Goal: Task Accomplishment & Management: Complete application form

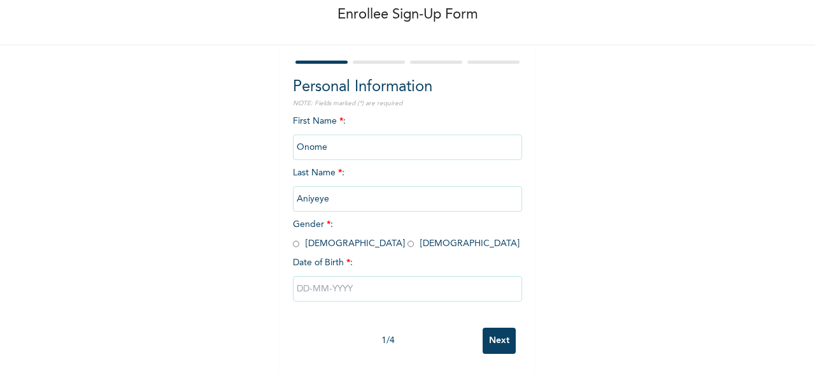
scroll to position [76, 0]
click at [293, 238] on input "radio" at bounding box center [296, 244] width 6 height 12
radio input "true"
click at [408, 281] on input "text" at bounding box center [407, 288] width 229 height 25
select select "7"
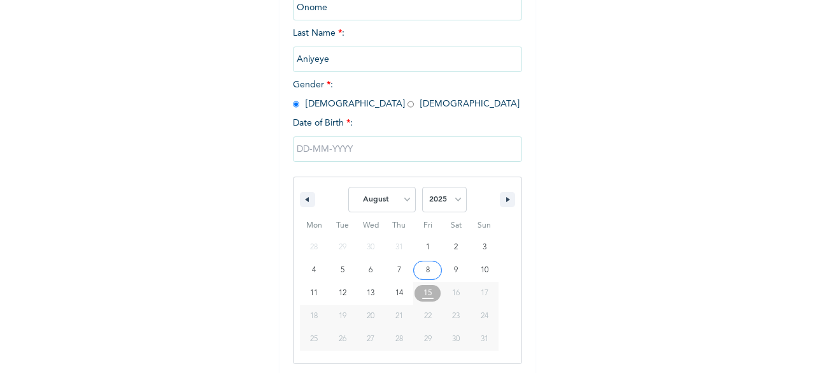
scroll to position [207, 0]
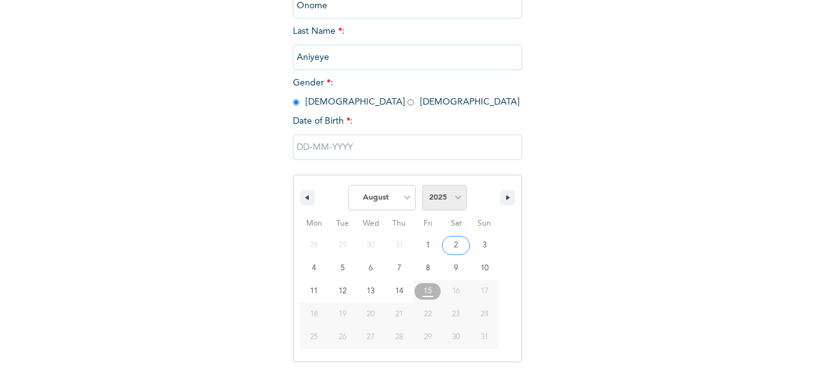
click at [448, 202] on select "2025 2024 2023 2022 2021 2020 2019 2018 2017 2016 2015 2014 2013 2012 2011 2010…" at bounding box center [444, 197] width 45 height 25
select select "1991"
click at [422, 186] on select "2025 2024 2023 2022 2021 2020 2019 2018 2017 2016 2015 2014 2013 2012 2011 2010…" at bounding box center [444, 197] width 45 height 25
click at [395, 195] on select "January February March April May June July August September October November De…" at bounding box center [381, 197] width 67 height 25
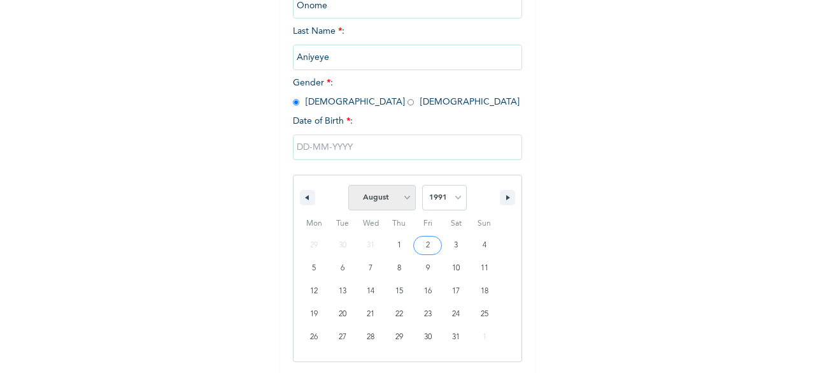
click at [396, 197] on select "January February March April May June July August September October November De…" at bounding box center [381, 197] width 67 height 25
select select "9"
click at [348, 186] on select "January February March April May June July August September October November De…" at bounding box center [381, 197] width 67 height 25
type input "10/21/1991"
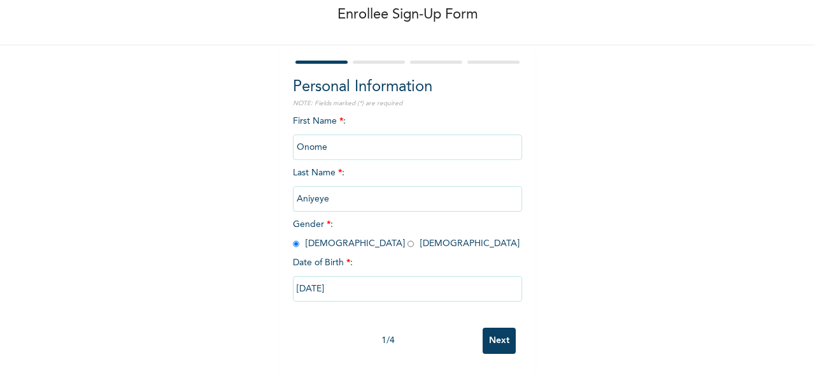
scroll to position [76, 0]
click at [501, 327] on input "Next" at bounding box center [499, 340] width 33 height 26
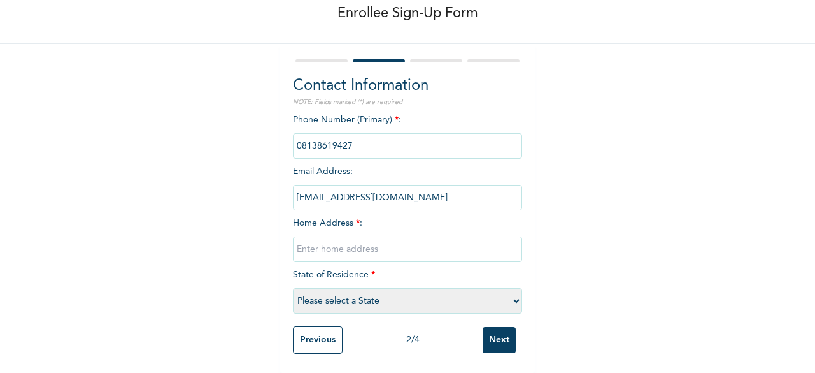
click at [339, 238] on input "text" at bounding box center [407, 248] width 229 height 25
type input "3 Olawaiye Street, Anifowose, Ikeja"
click at [424, 291] on select "Please select a State Abia Abuja (FCT) Adamawa Akwa Ibom Anambra Bauchi Bayelsa…" at bounding box center [407, 300] width 229 height 25
select select "25"
click at [293, 288] on select "Please select a State Abia Abuja (FCT) Adamawa Akwa Ibom Anambra Bauchi Bayelsa…" at bounding box center [407, 300] width 229 height 25
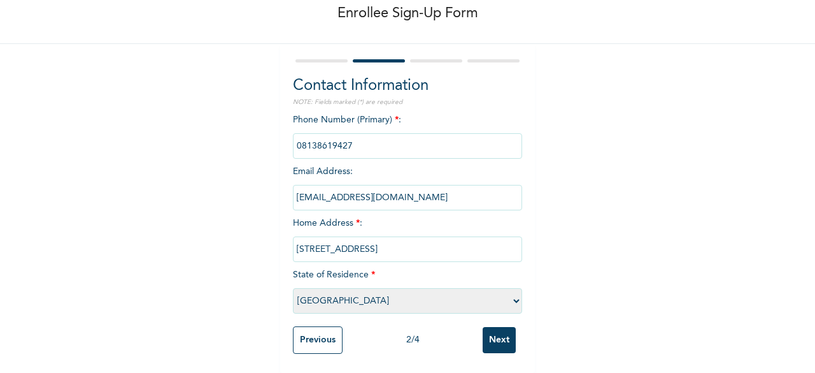
scroll to position [78, 0]
click at [493, 336] on input "Next" at bounding box center [499, 340] width 33 height 26
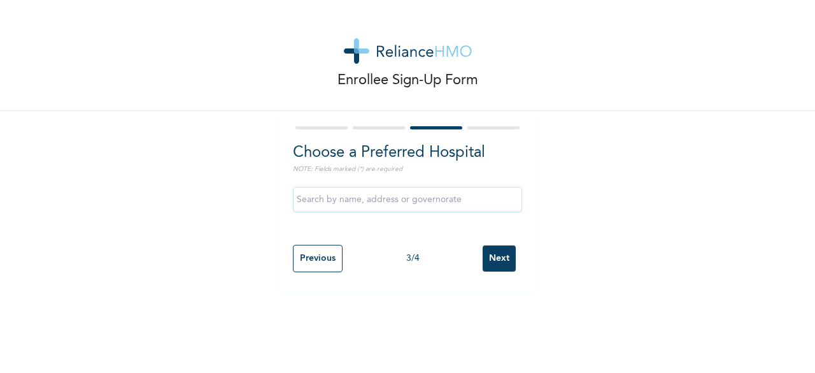
click at [427, 192] on input "text" at bounding box center [407, 199] width 229 height 25
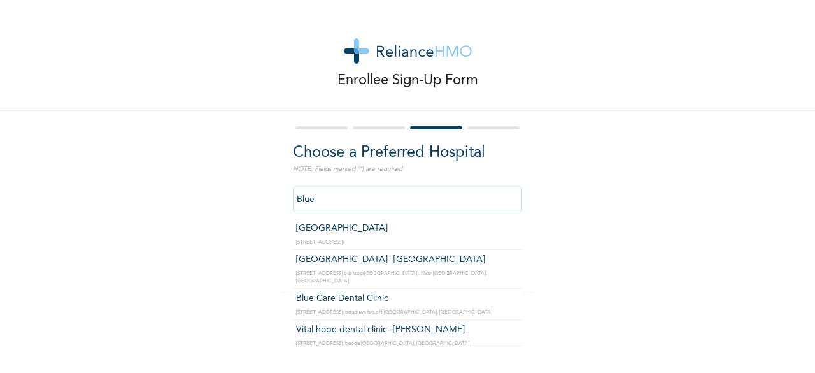
type input "Blue Cross Hospital"
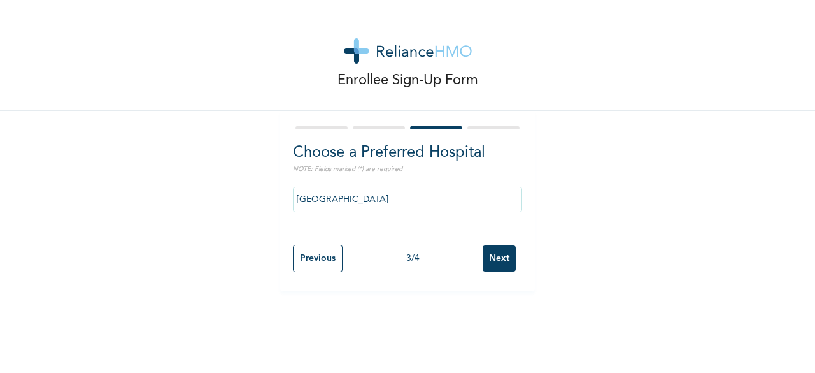
click at [487, 255] on input "Next" at bounding box center [499, 258] width 33 height 26
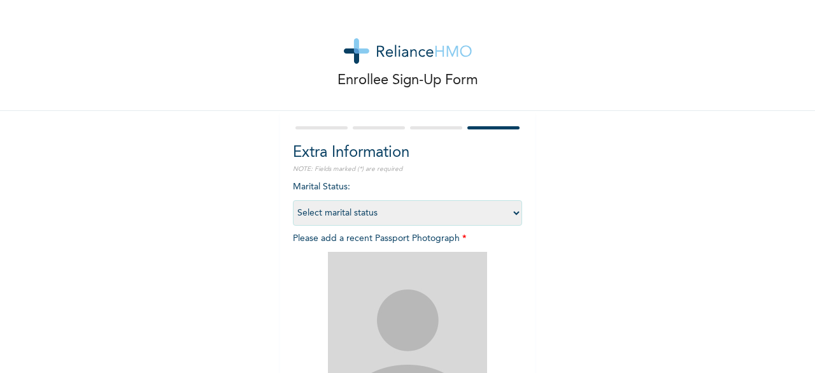
click at [398, 208] on select "Select marital status Single Married Divorced Widow/Widower" at bounding box center [407, 212] width 229 height 25
select select "2"
click at [293, 200] on select "Select marital status Single Married Divorced Widow/Widower" at bounding box center [407, 212] width 229 height 25
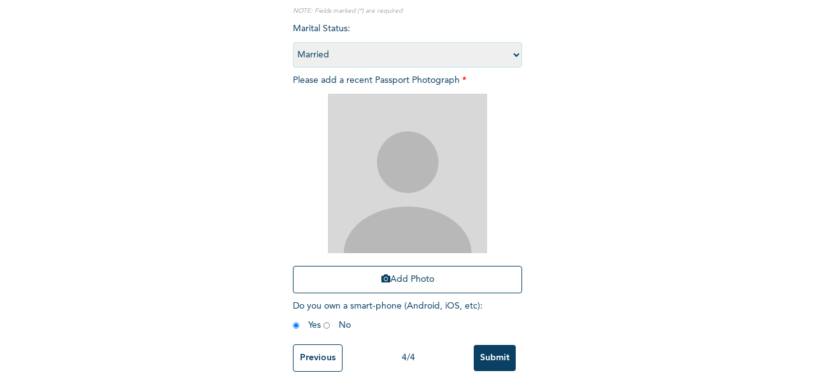
scroll to position [186, 0]
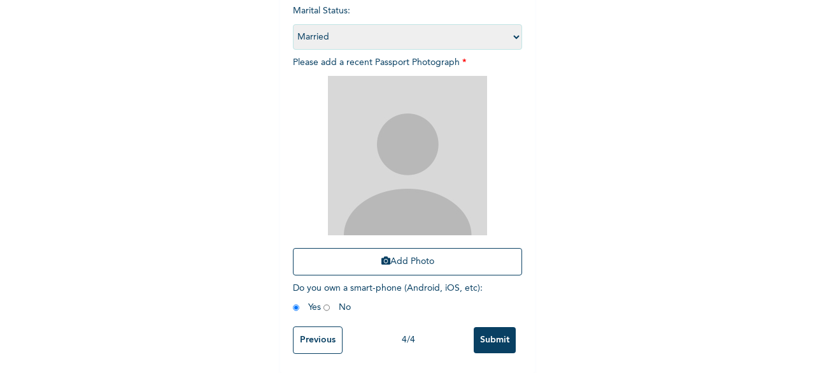
click at [537, 148] on div "Enrollee Sign-Up Form Extra Information NOTE: Fields marked (*) are required Ma…" at bounding box center [407, 98] width 815 height 548
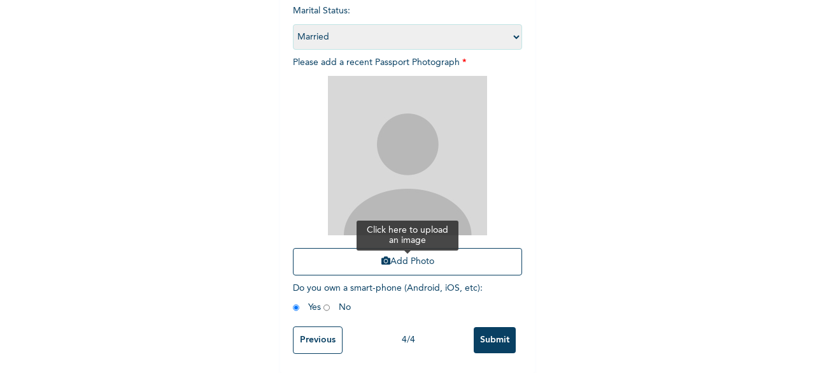
click at [388, 252] on button "Add Photo" at bounding box center [407, 261] width 229 height 27
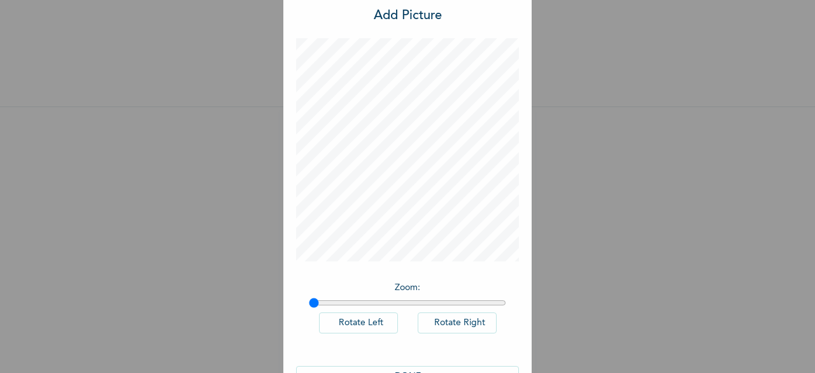
scroll to position [71, 0]
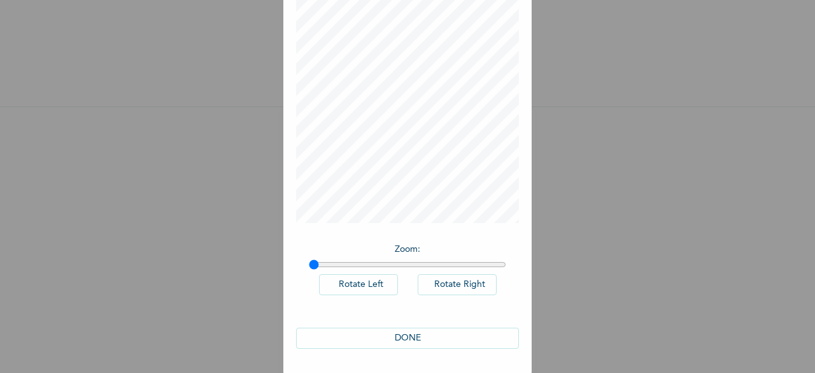
click at [408, 337] on button "DONE" at bounding box center [407, 337] width 223 height 21
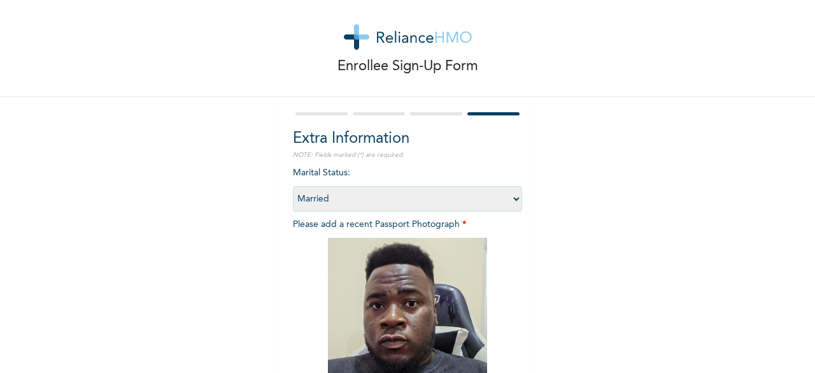
scroll to position [186, 0]
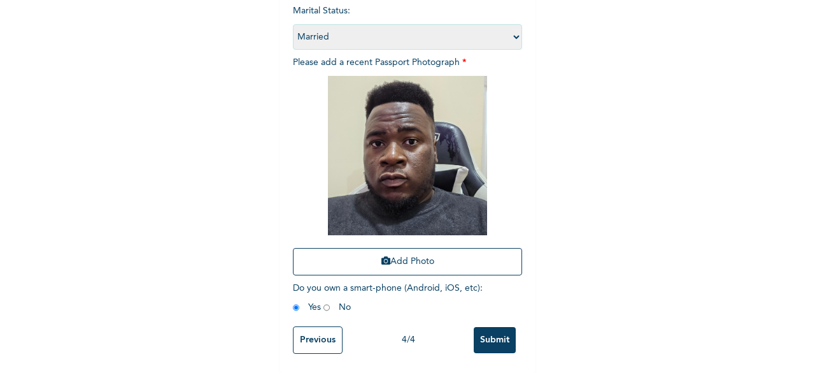
click at [480, 327] on input "Submit" at bounding box center [495, 340] width 42 height 26
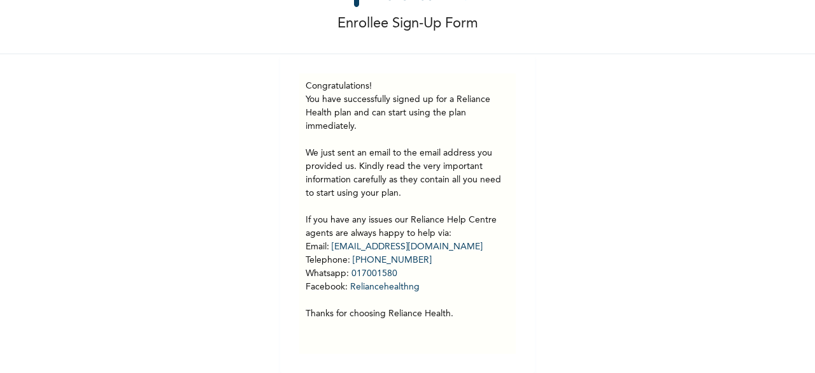
scroll to position [0, 0]
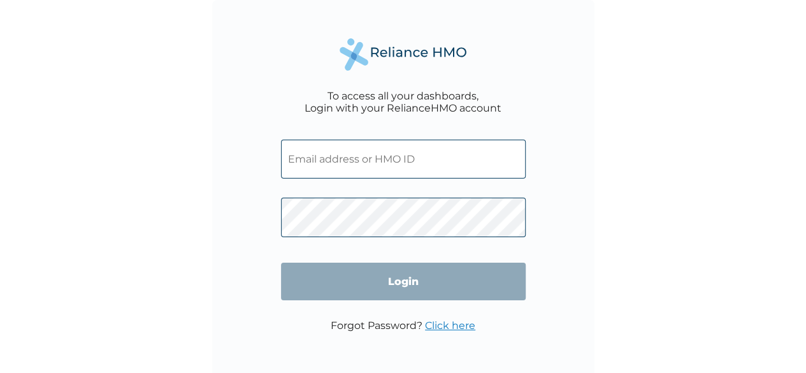
click at [308, 169] on input "text" at bounding box center [403, 158] width 245 height 39
type input "[EMAIL_ADDRESS][DOMAIN_NAME]"
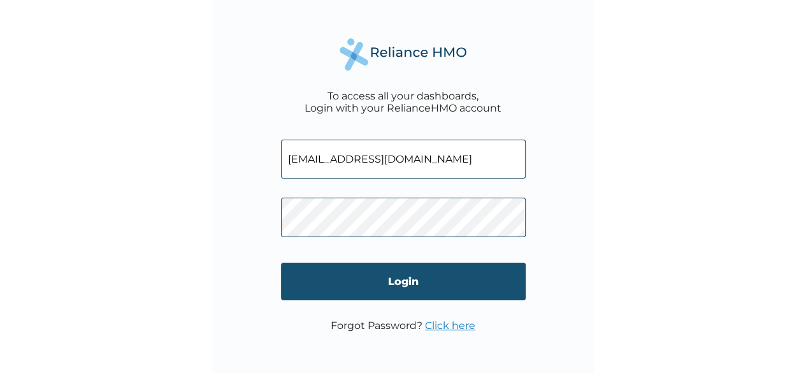
click at [395, 282] on input "Login" at bounding box center [403, 281] width 245 height 38
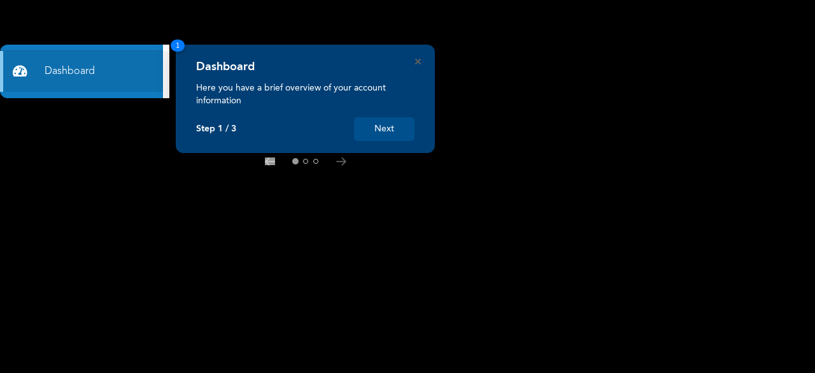
click at [383, 128] on button "Next" at bounding box center [384, 129] width 60 height 24
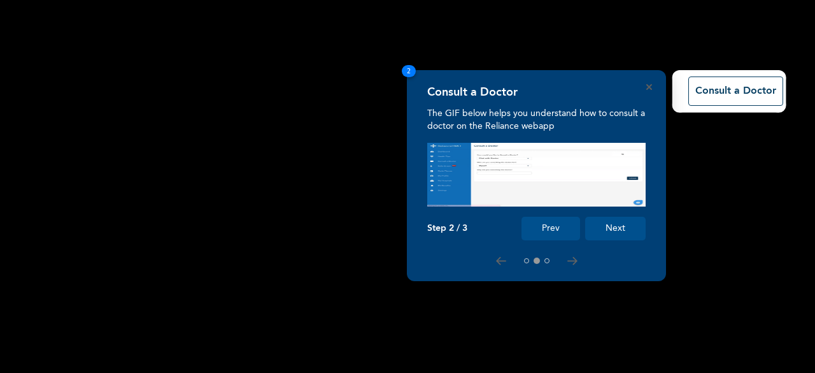
click at [620, 227] on button "Next" at bounding box center [615, 229] width 60 height 24
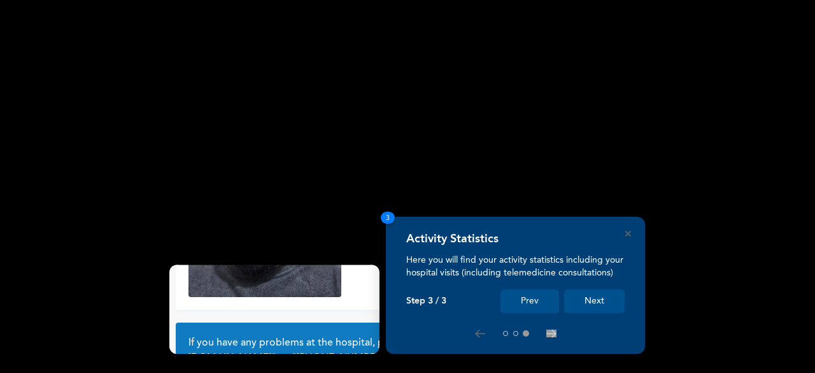
scroll to position [120, 0]
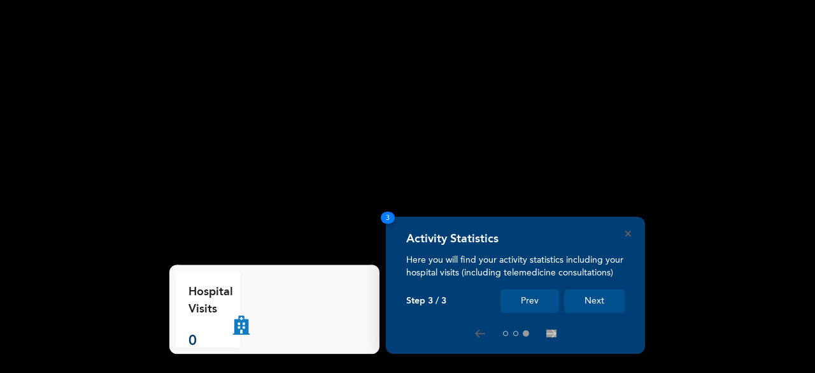
click at [591, 299] on button "Next" at bounding box center [594, 301] width 60 height 24
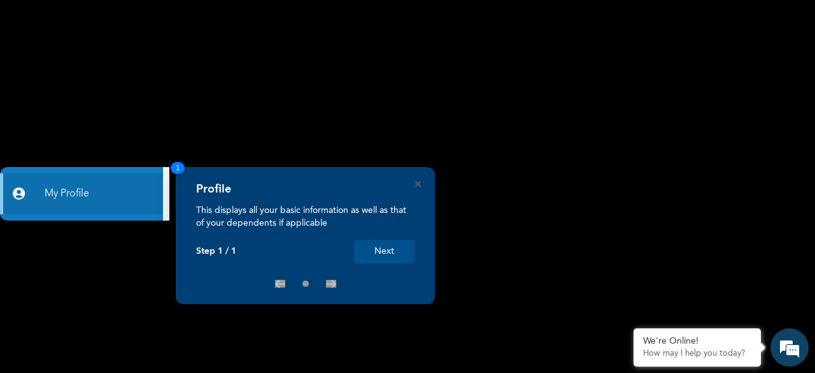
click at [394, 253] on button "Next" at bounding box center [384, 251] width 60 height 24
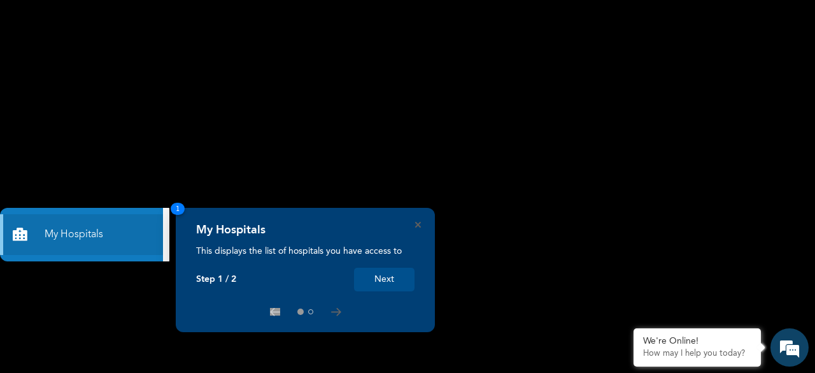
click at [378, 282] on button "Next" at bounding box center [384, 279] width 60 height 24
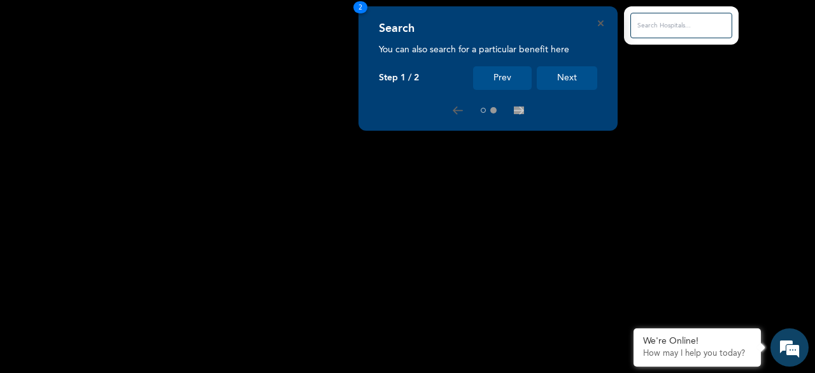
click at [565, 74] on button "Next" at bounding box center [567, 78] width 60 height 24
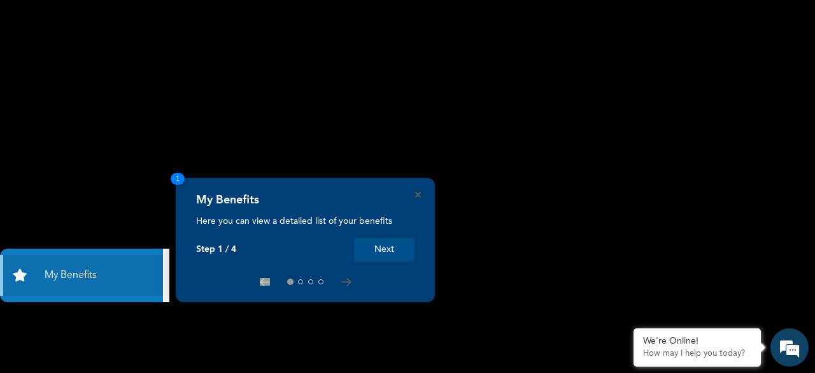
click at [382, 246] on button "Next" at bounding box center [384, 250] width 60 height 24
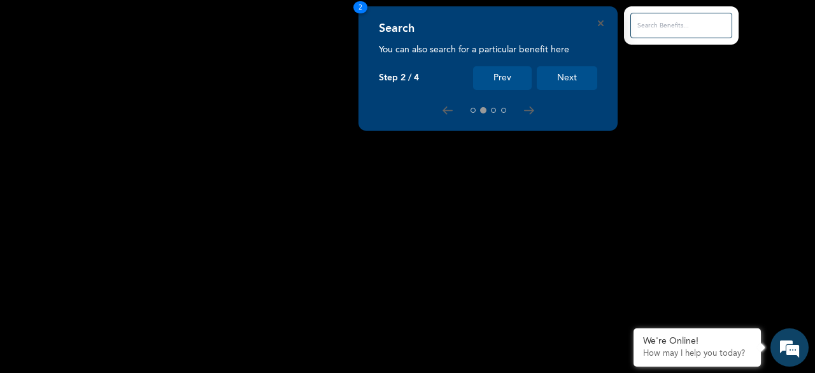
click at [561, 70] on button "Next" at bounding box center [567, 78] width 60 height 24
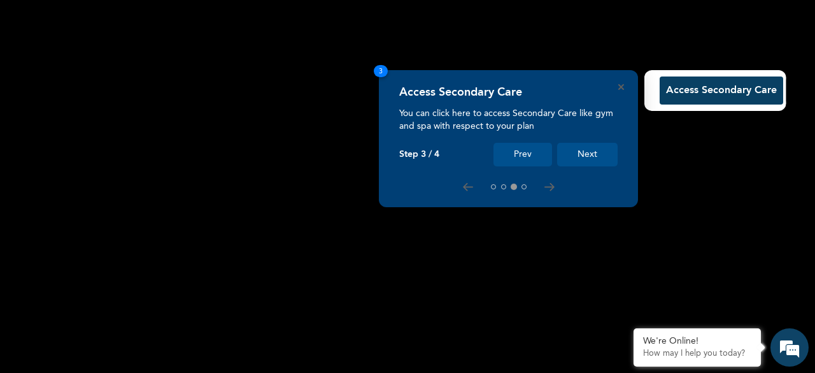
click at [586, 153] on button "Next" at bounding box center [587, 155] width 60 height 24
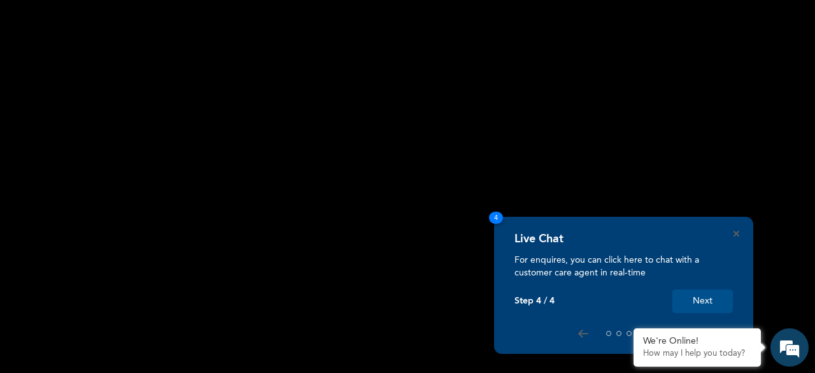
click at [706, 299] on button "Next" at bounding box center [702, 301] width 60 height 24
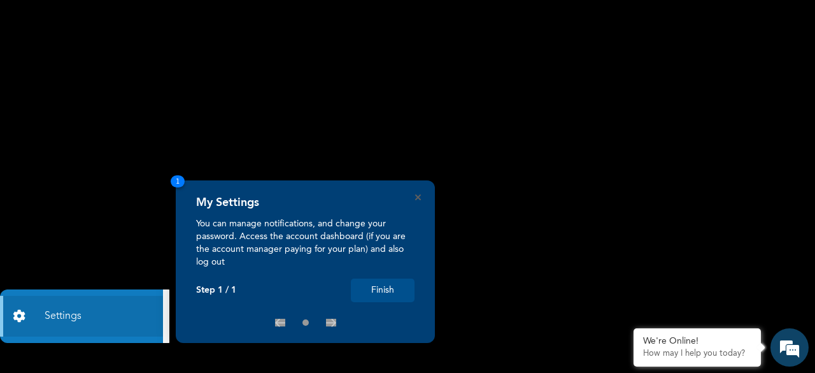
click at [389, 294] on button "Finish" at bounding box center [383, 290] width 64 height 24
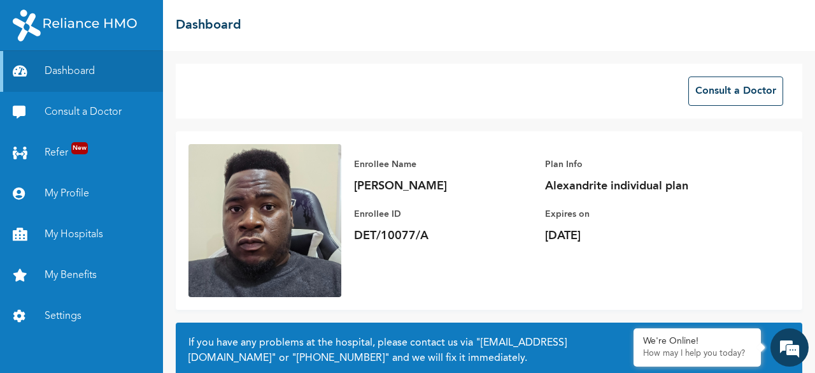
click at [602, 187] on p "Alexandrite individual plan" at bounding box center [634, 185] width 178 height 15
copy p "Alexandrite individual plan"
click at [71, 190] on link "My Profile" at bounding box center [81, 193] width 163 height 41
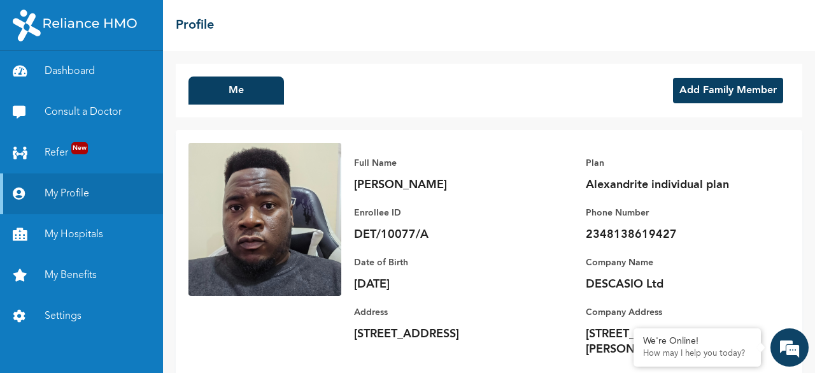
click at [722, 90] on button "Add Family Member" at bounding box center [728, 90] width 110 height 25
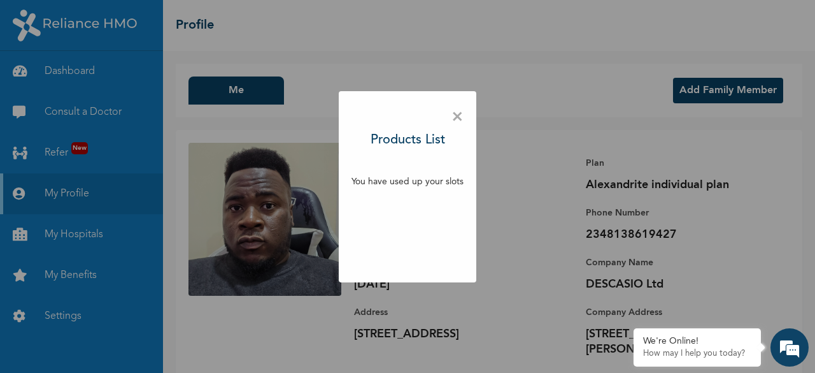
click at [457, 118] on span "×" at bounding box center [457, 117] width 12 height 27
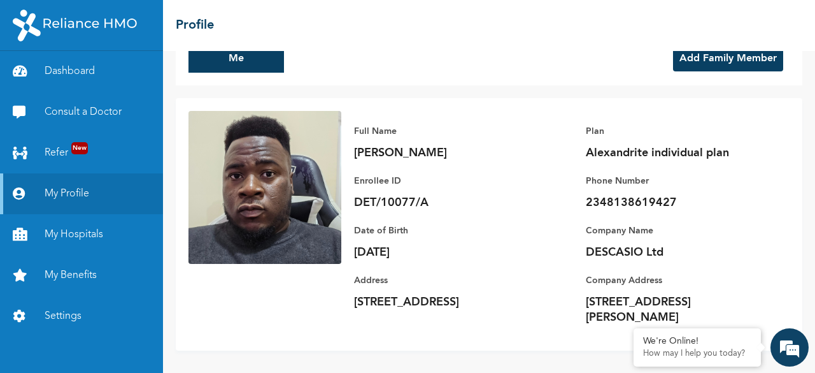
scroll to position [33, 0]
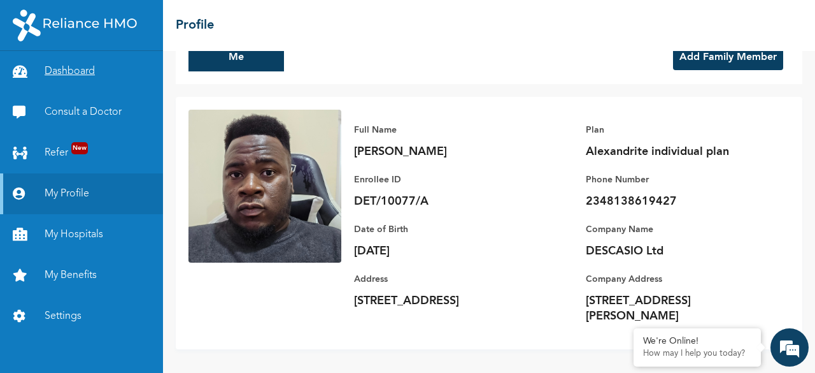
click at [76, 68] on link "Dashboard" at bounding box center [81, 71] width 163 height 41
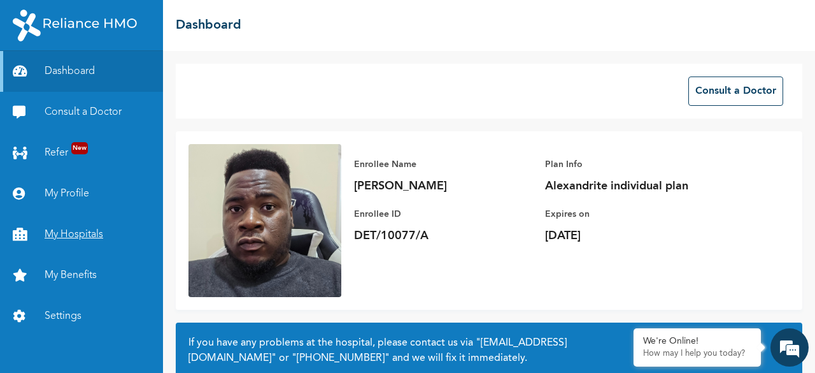
click at [64, 238] on link "My Hospitals" at bounding box center [81, 234] width 163 height 41
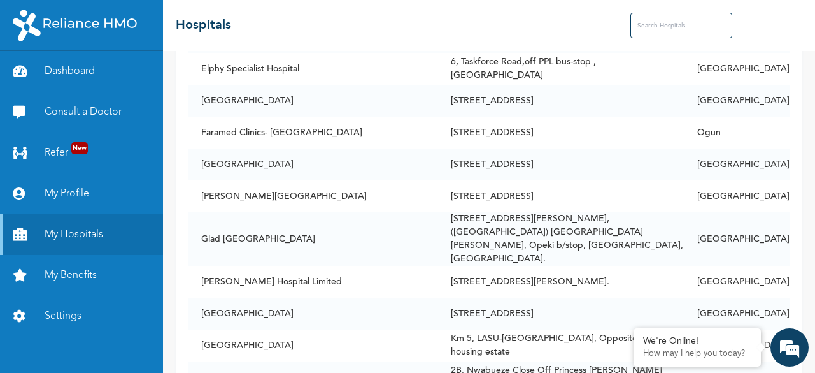
scroll to position [2174, 0]
click at [75, 274] on link "My Benefits" at bounding box center [81, 275] width 163 height 41
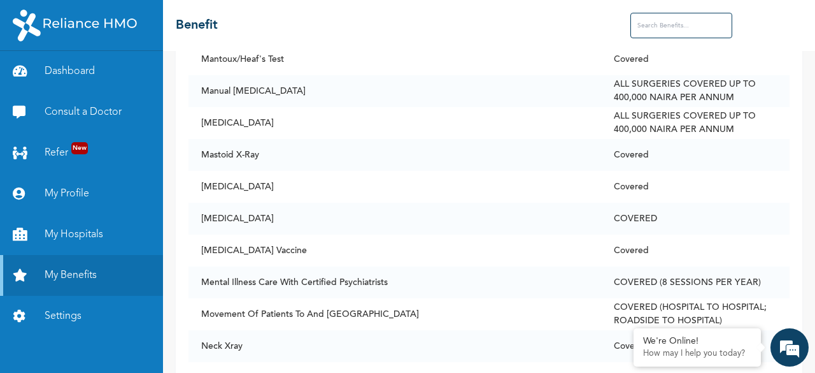
scroll to position [5595, 0]
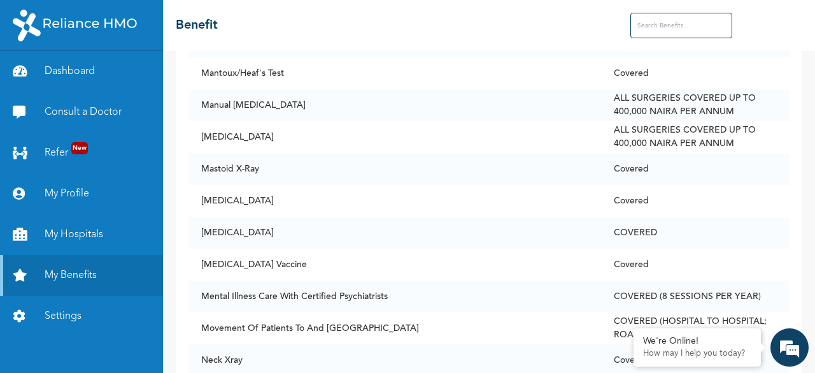
click at [663, 22] on input "text" at bounding box center [681, 25] width 102 height 25
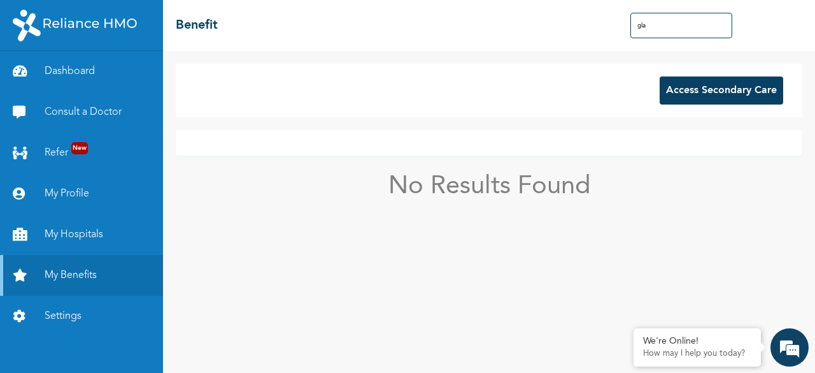
scroll to position [0, 0]
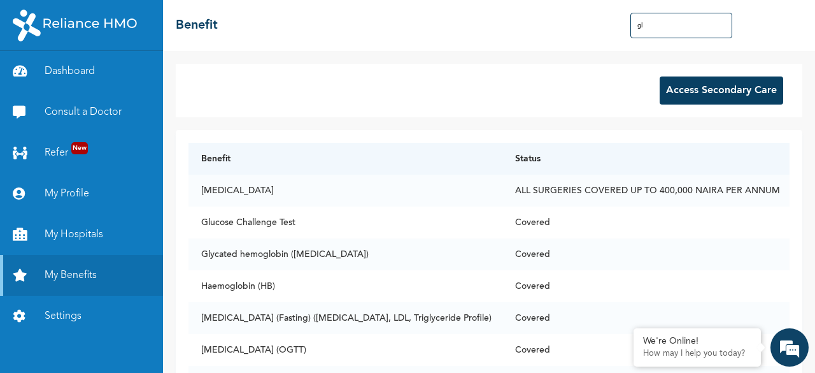
type input "g"
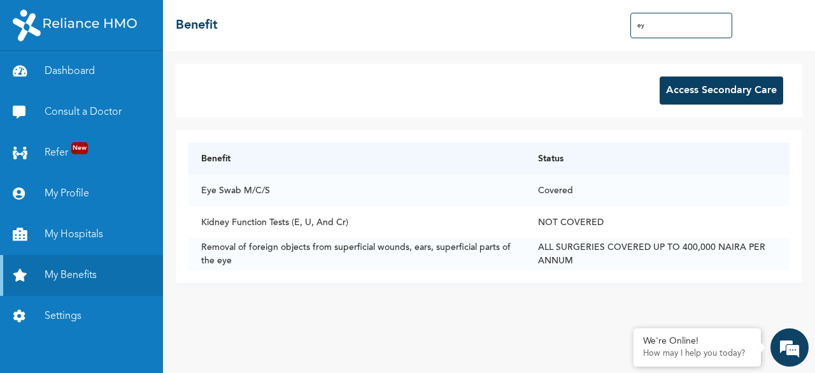
type input "e"
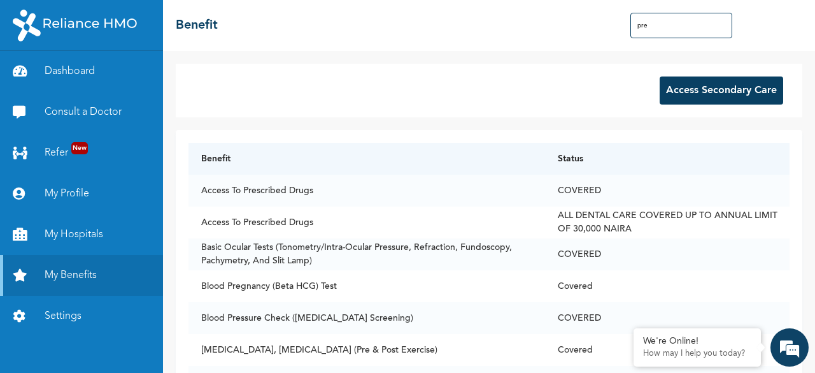
type input "pres"
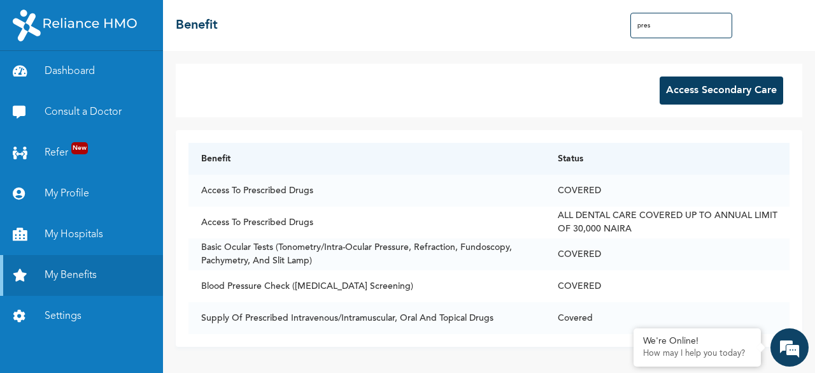
click at [655, 32] on input "pres" at bounding box center [681, 25] width 102 height 25
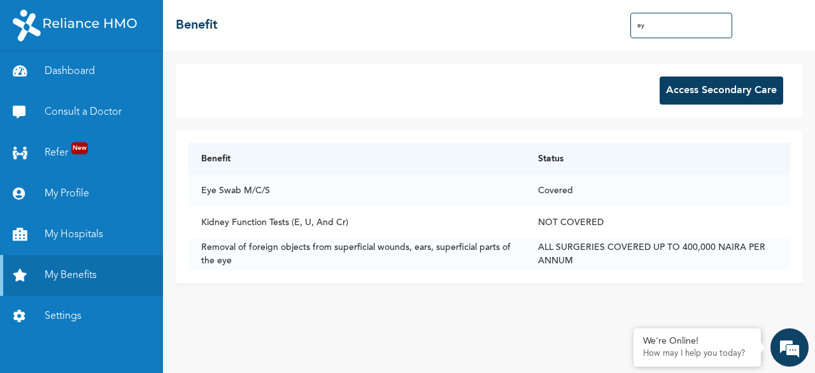
type input "e"
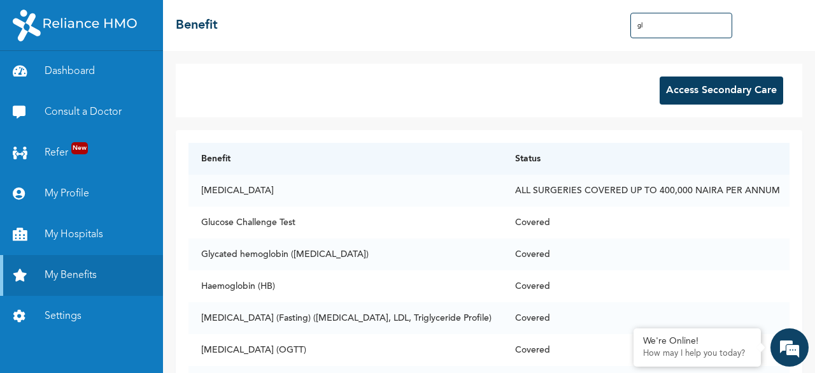
type input "g"
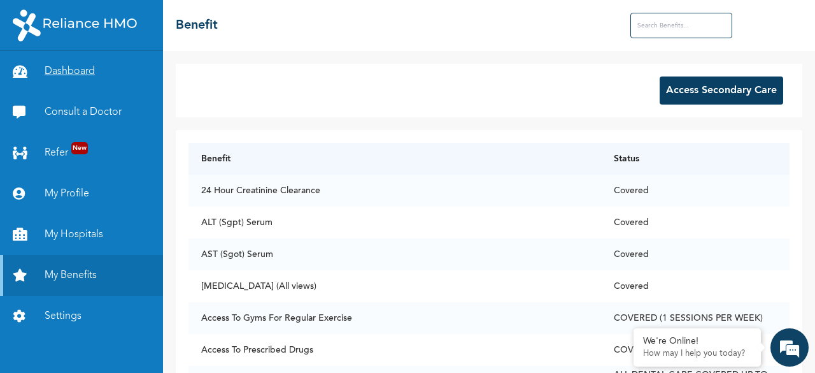
click at [104, 73] on link "Dashboard" at bounding box center [81, 71] width 163 height 41
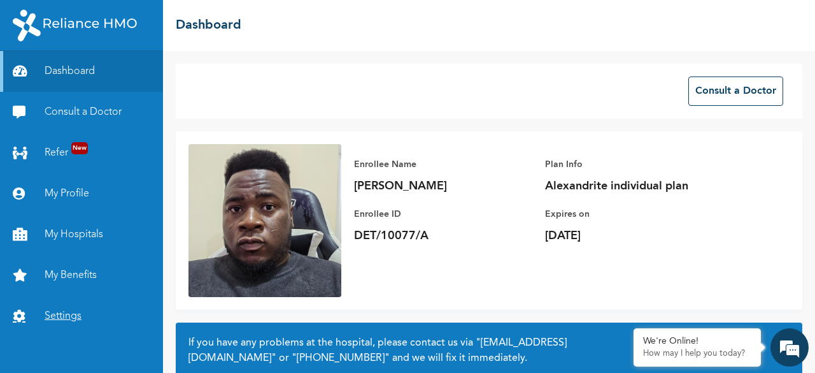
click at [70, 314] on link "Settings" at bounding box center [81, 315] width 163 height 41
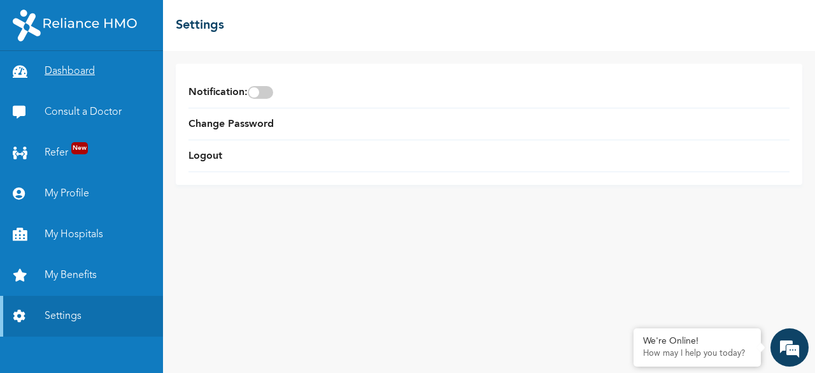
click at [61, 71] on link "Dashboard" at bounding box center [81, 71] width 163 height 41
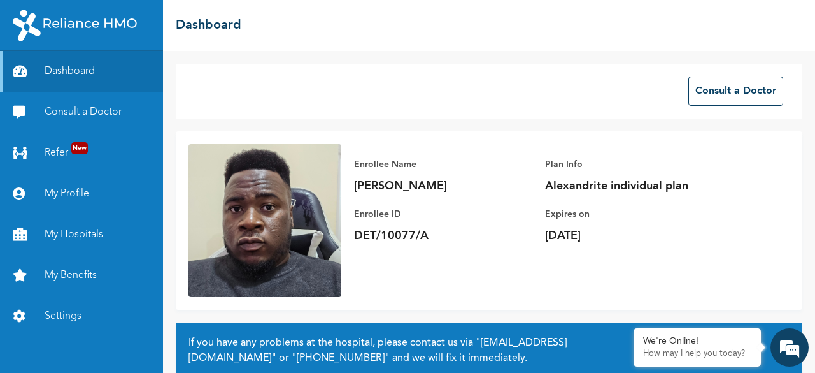
scroll to position [120, 0]
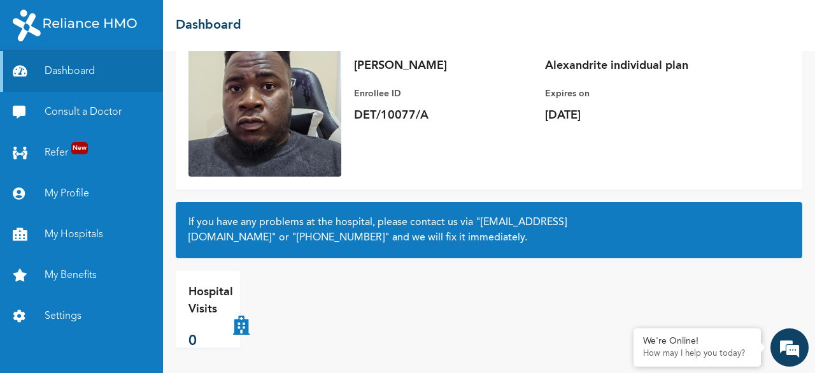
click at [71, 21] on img at bounding box center [75, 26] width 124 height 32
click at [64, 197] on link "My Profile" at bounding box center [81, 193] width 163 height 41
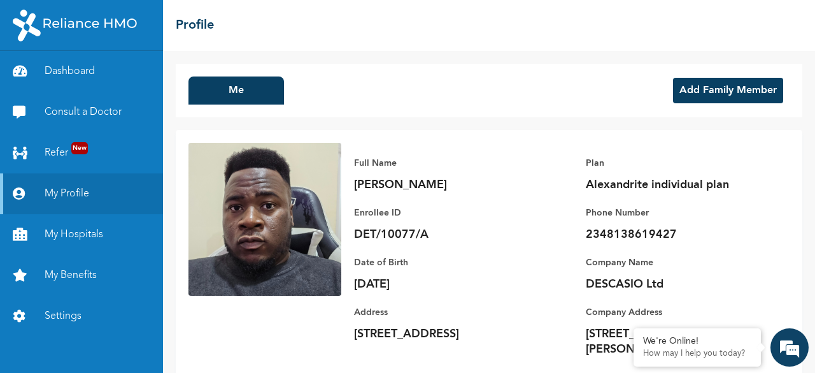
scroll to position [34, 0]
